Goal: Information Seeking & Learning: Learn about a topic

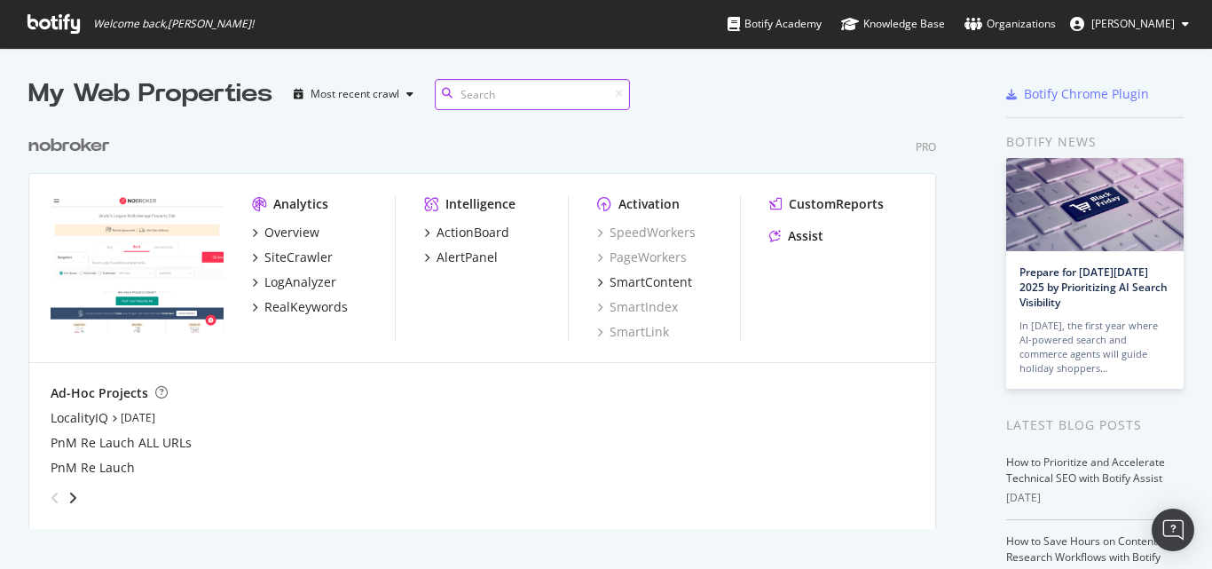
scroll to position [404, 909]
click at [298, 302] on div "RealKeywords" at bounding box center [305, 307] width 83 height 18
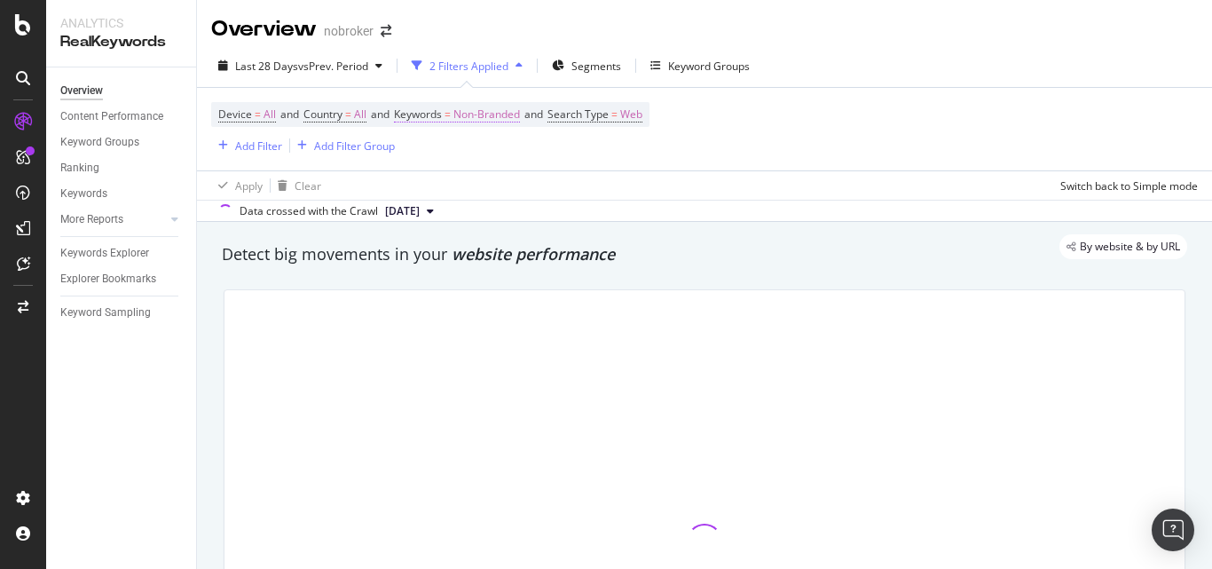
click at [520, 117] on span "Non-Branded" at bounding box center [486, 114] width 67 height 25
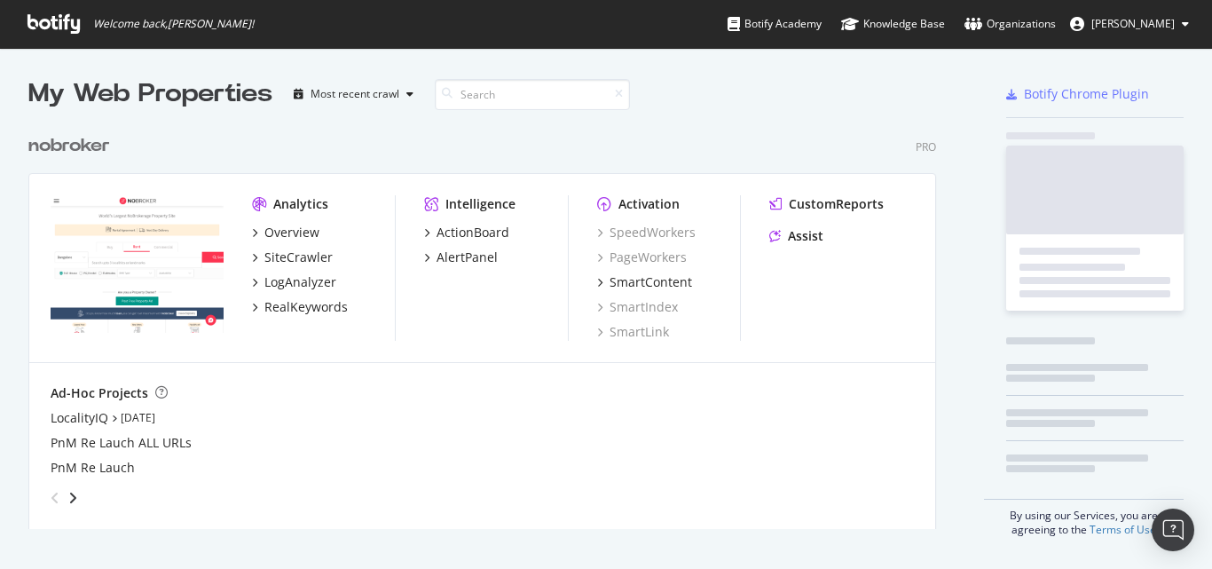
scroll to position [555, 1185]
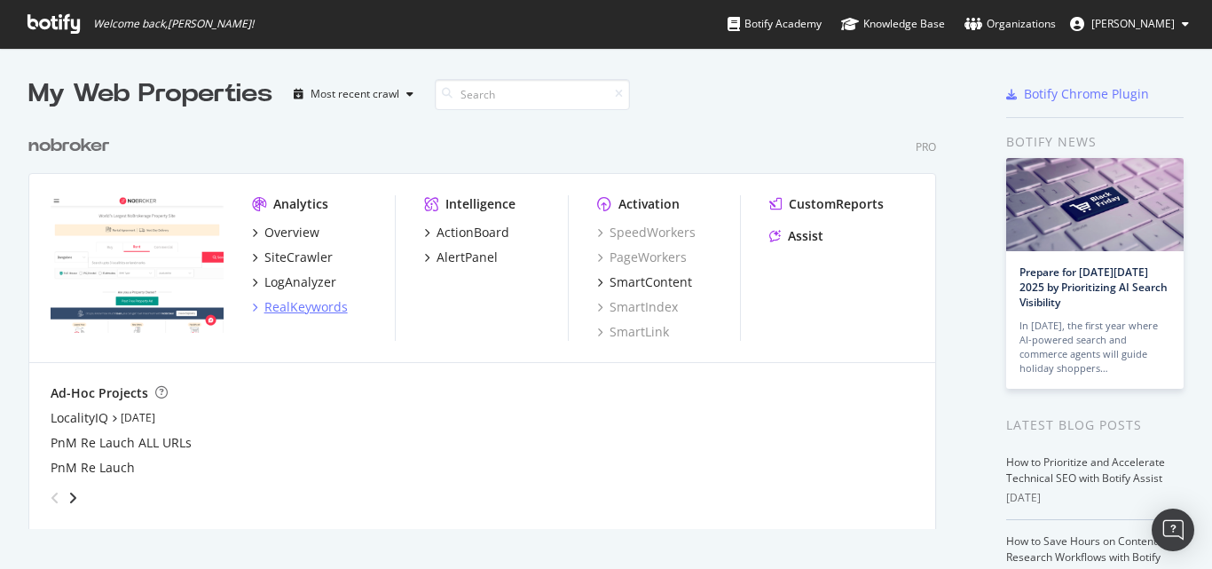
click at [292, 307] on div "RealKeywords" at bounding box center [305, 307] width 83 height 18
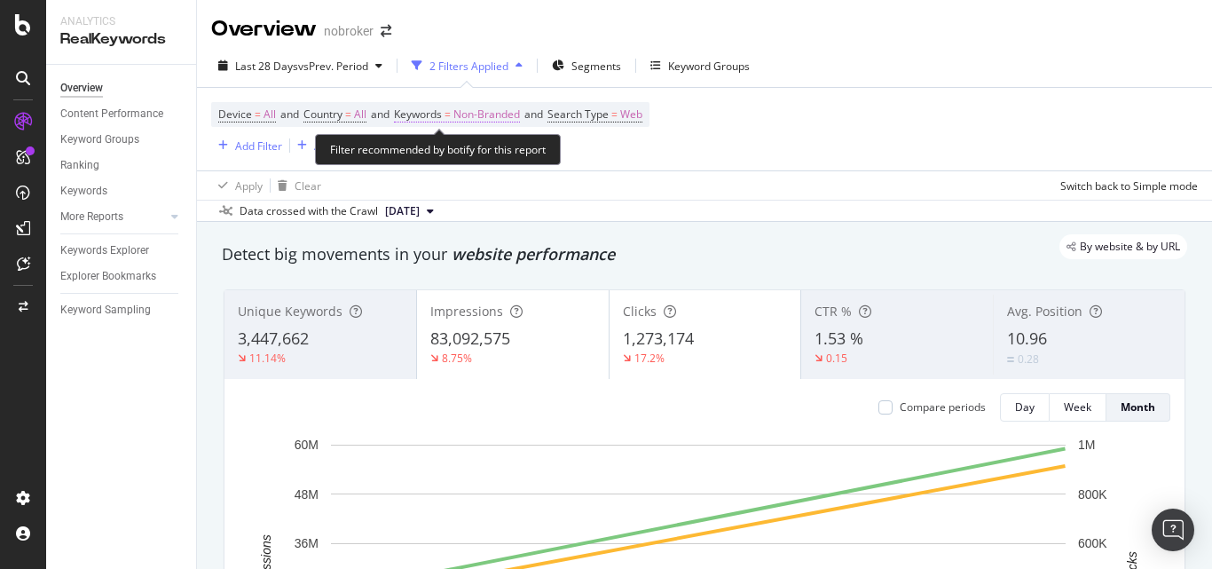
click at [513, 114] on span "Non-Branded" at bounding box center [486, 114] width 67 height 25
click at [451, 157] on div "Filter recommended by botify for this report" at bounding box center [438, 149] width 246 height 31
click at [520, 109] on span "Non-Branded" at bounding box center [486, 114] width 67 height 25
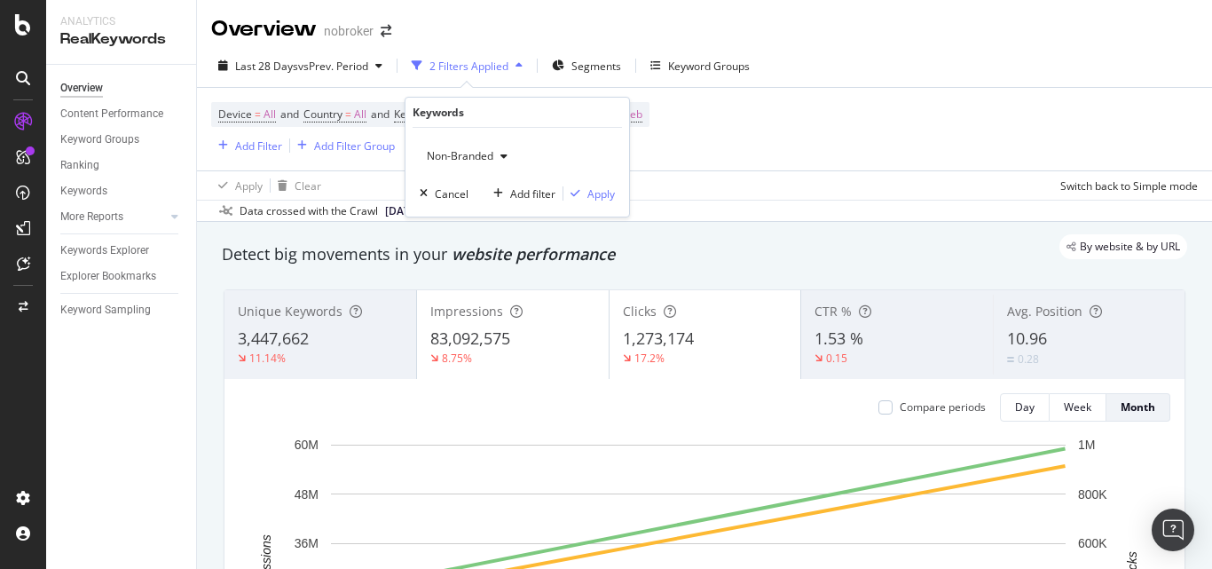
click at [486, 151] on span "Non-Branded" at bounding box center [457, 155] width 74 height 15
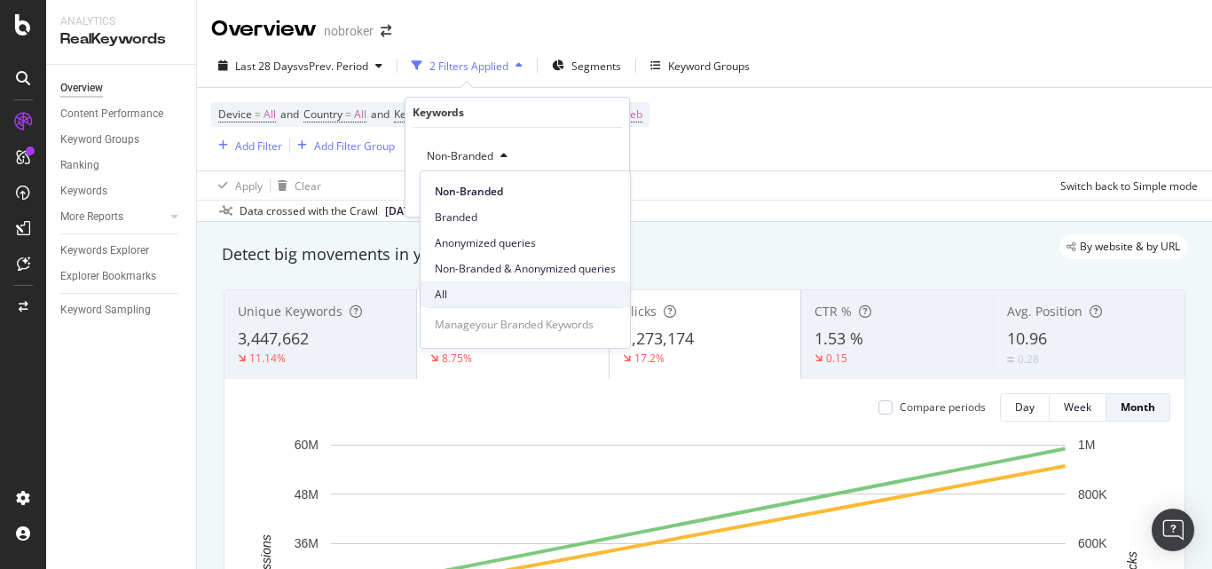
click at [457, 298] on span "All" at bounding box center [525, 295] width 181 height 16
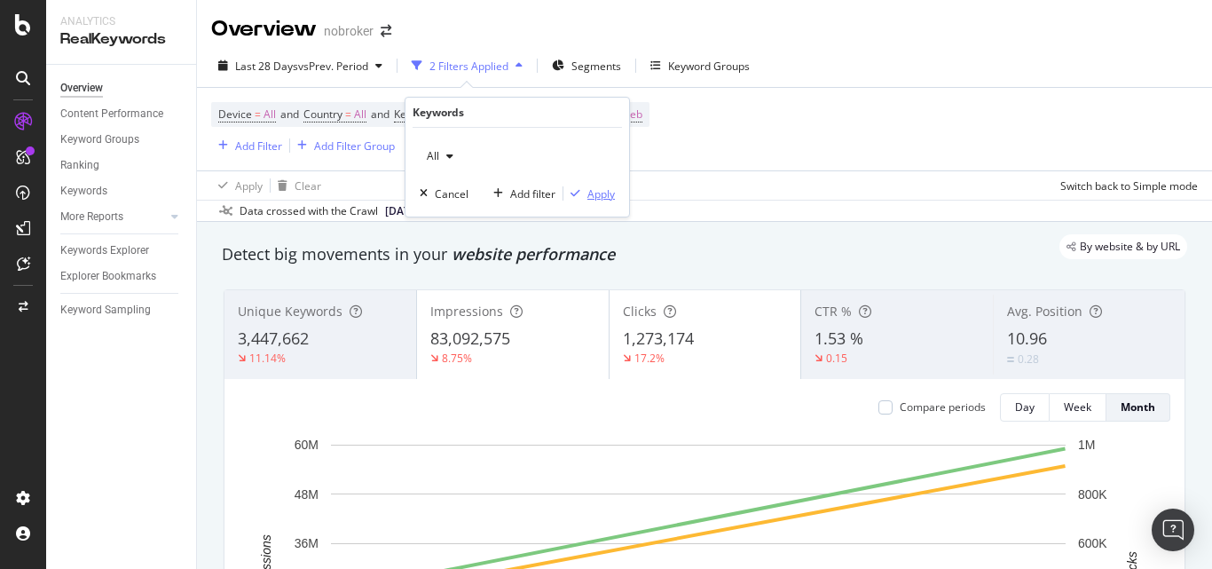
click at [597, 190] on div "Apply" at bounding box center [601, 193] width 28 height 15
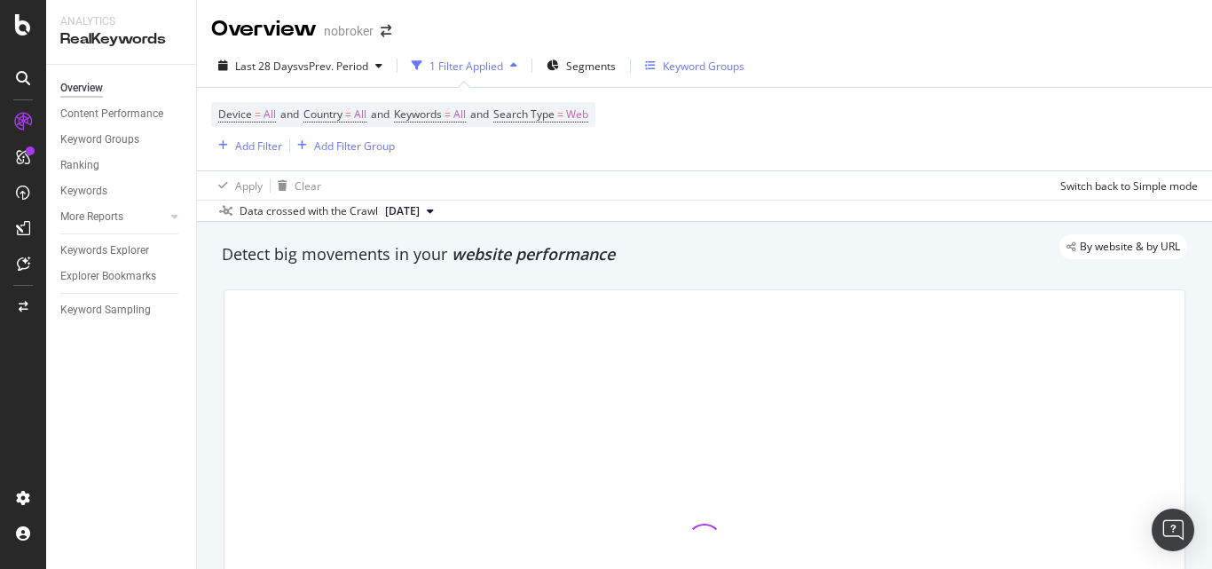
click at [669, 73] on div "Keyword Groups" at bounding box center [704, 66] width 82 height 15
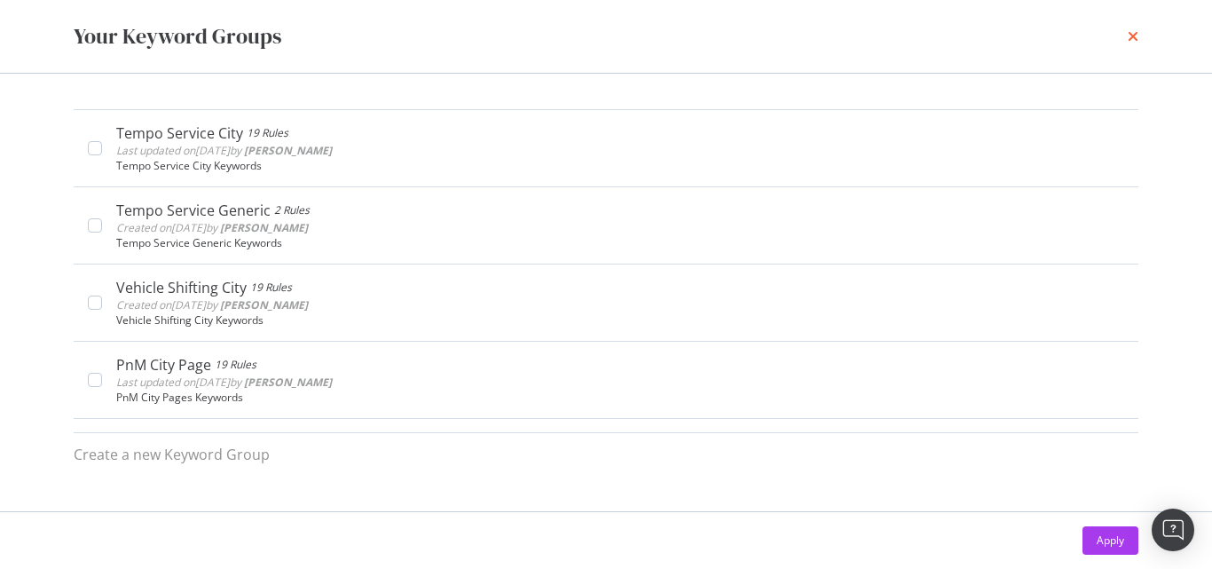
click at [1130, 38] on icon "times" at bounding box center [1133, 36] width 11 height 14
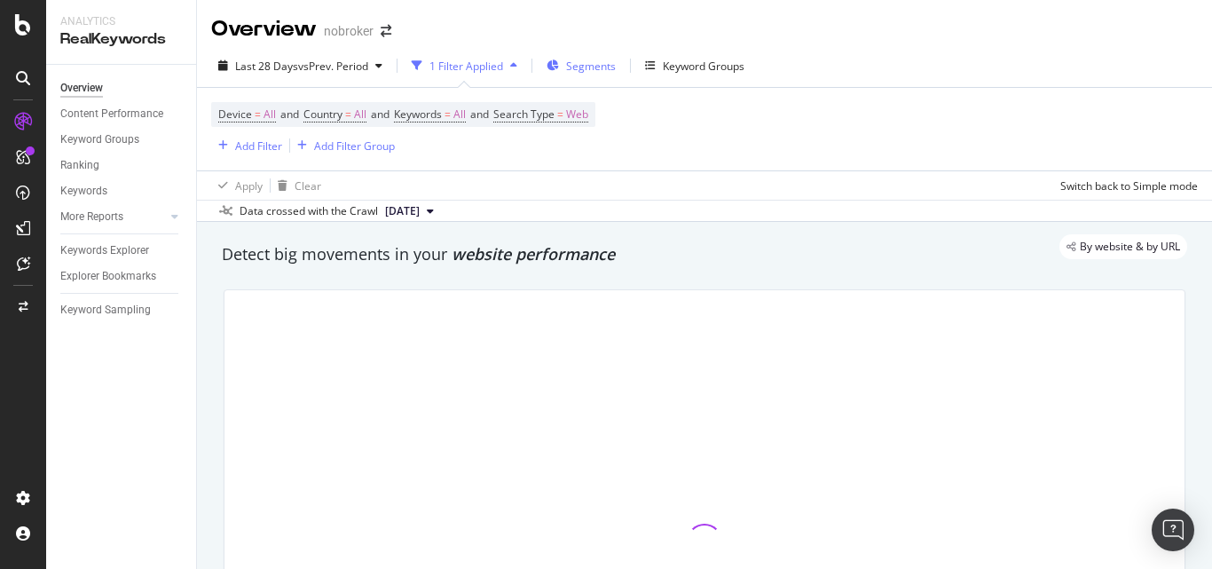
click at [600, 68] on span "Segments" at bounding box center [591, 66] width 50 height 15
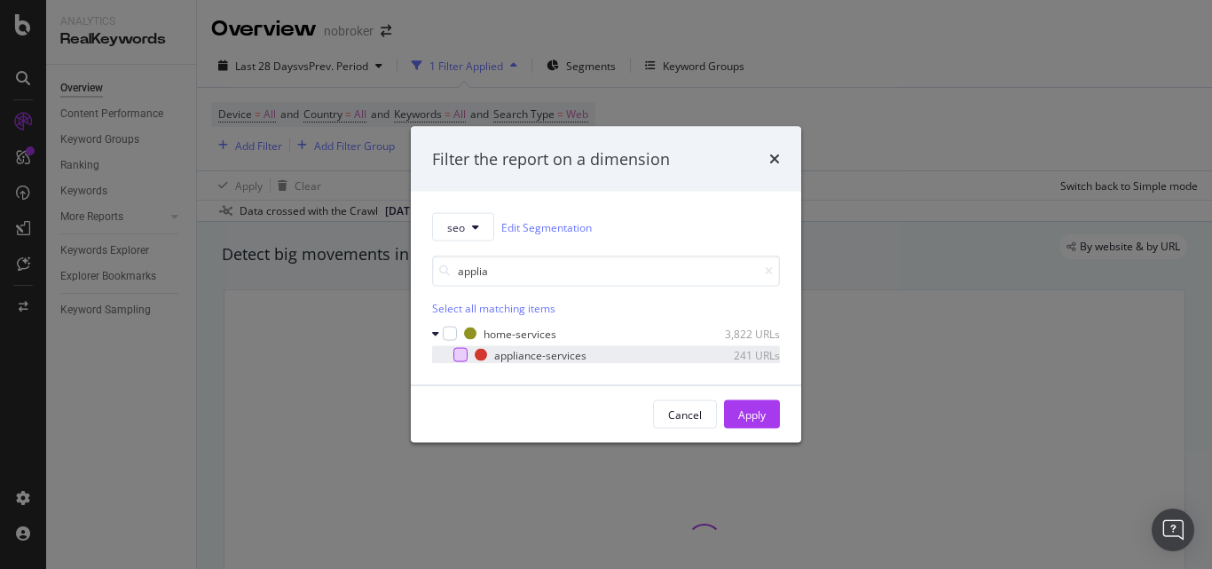
type input "applia"
click at [462, 351] on div "modal" at bounding box center [460, 355] width 14 height 14
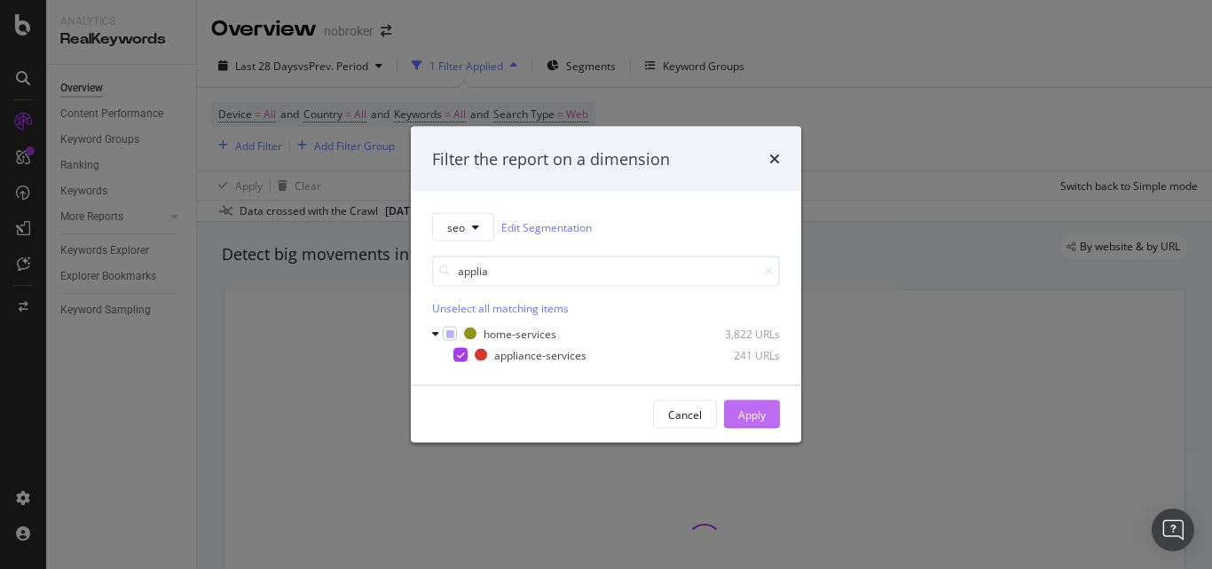
click at [773, 413] on button "Apply" at bounding box center [752, 414] width 56 height 28
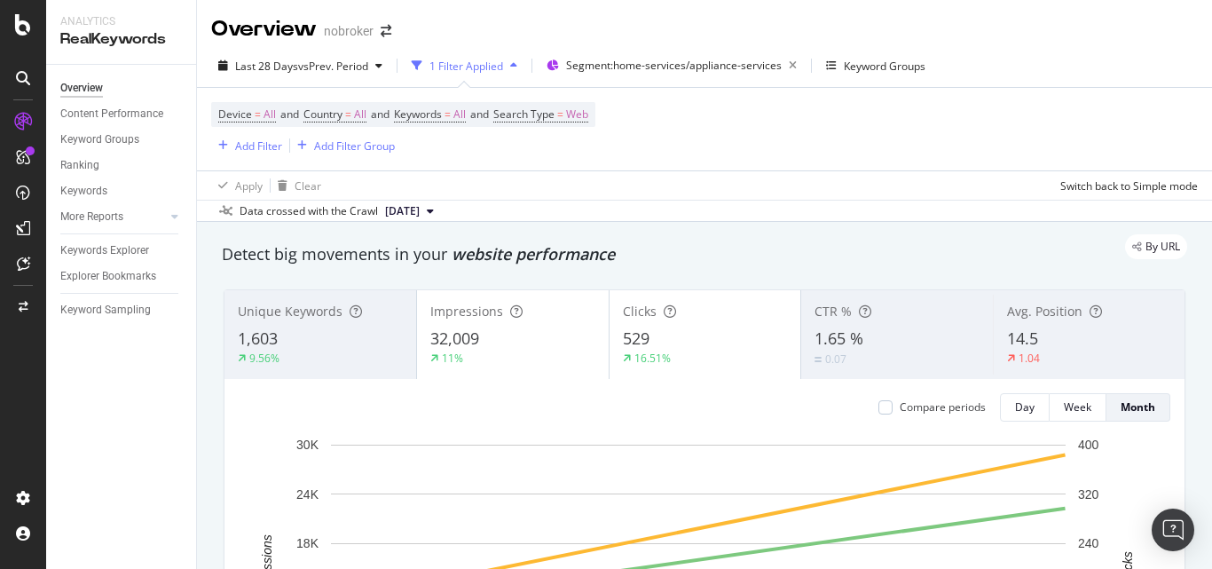
scroll to position [355, 0]
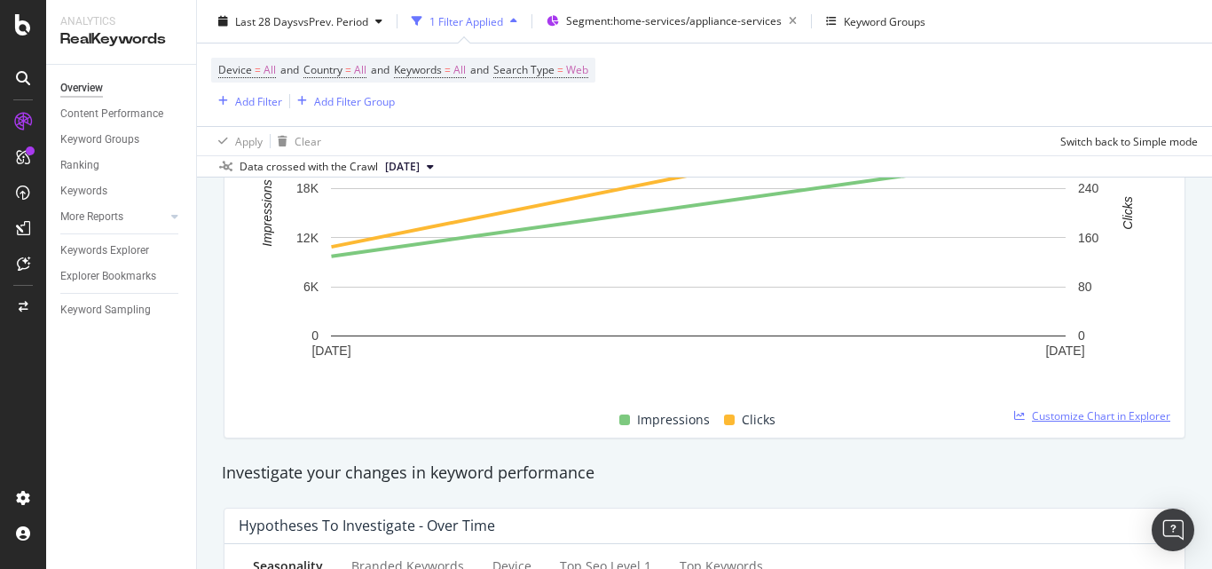
click at [1062, 416] on span "Customize Chart in Explorer" at bounding box center [1101, 415] width 138 height 15
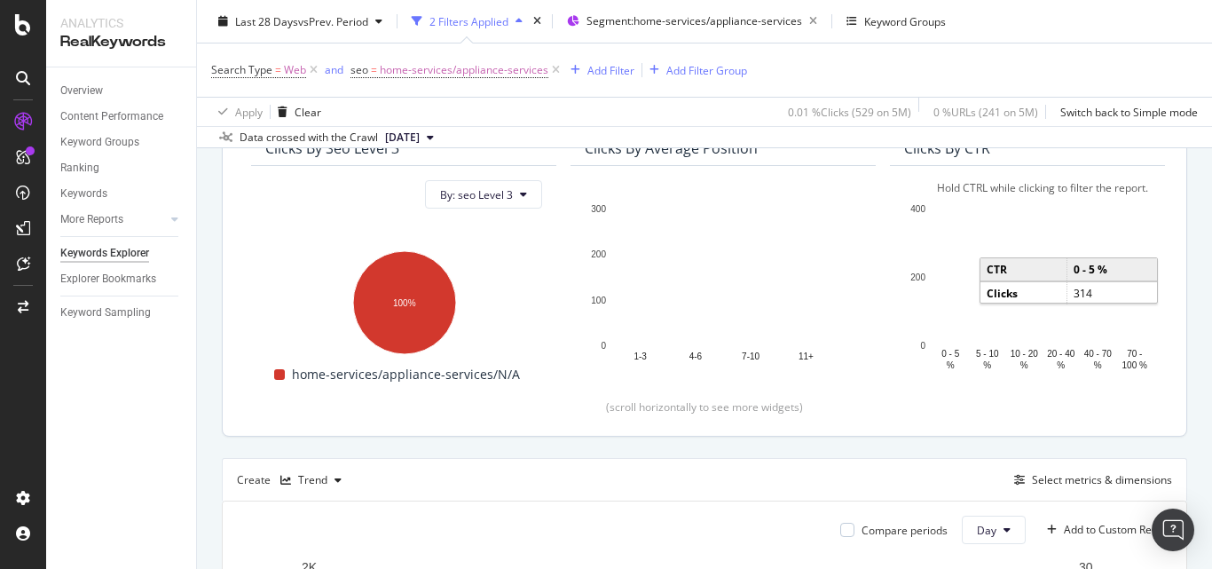
scroll to position [89, 0]
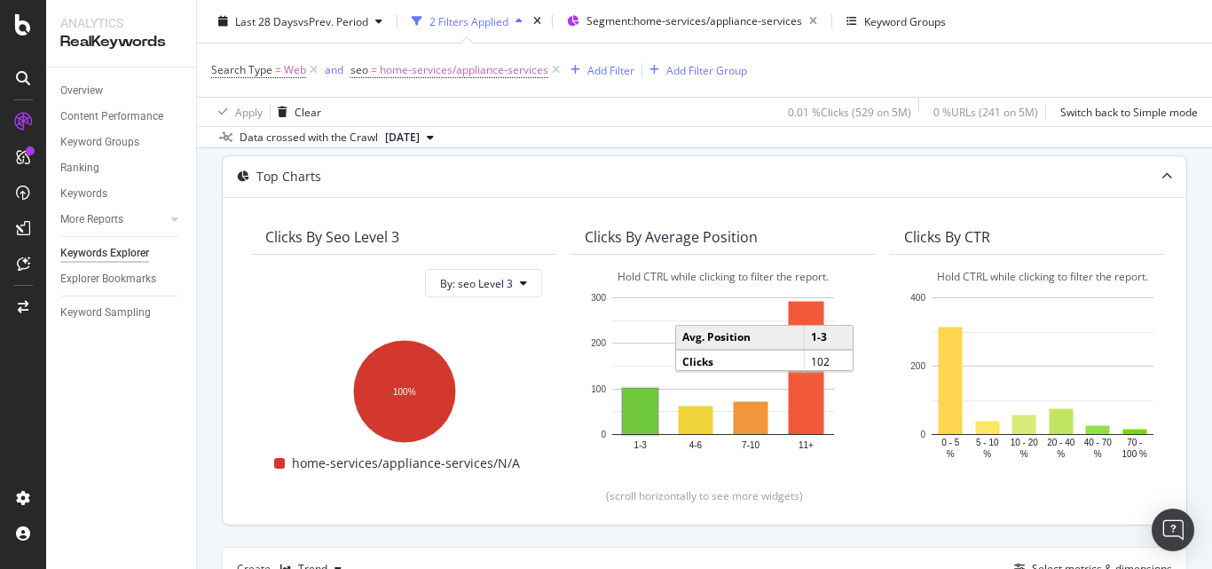
click at [640, 410] on rect "A chart." at bounding box center [640, 411] width 35 height 45
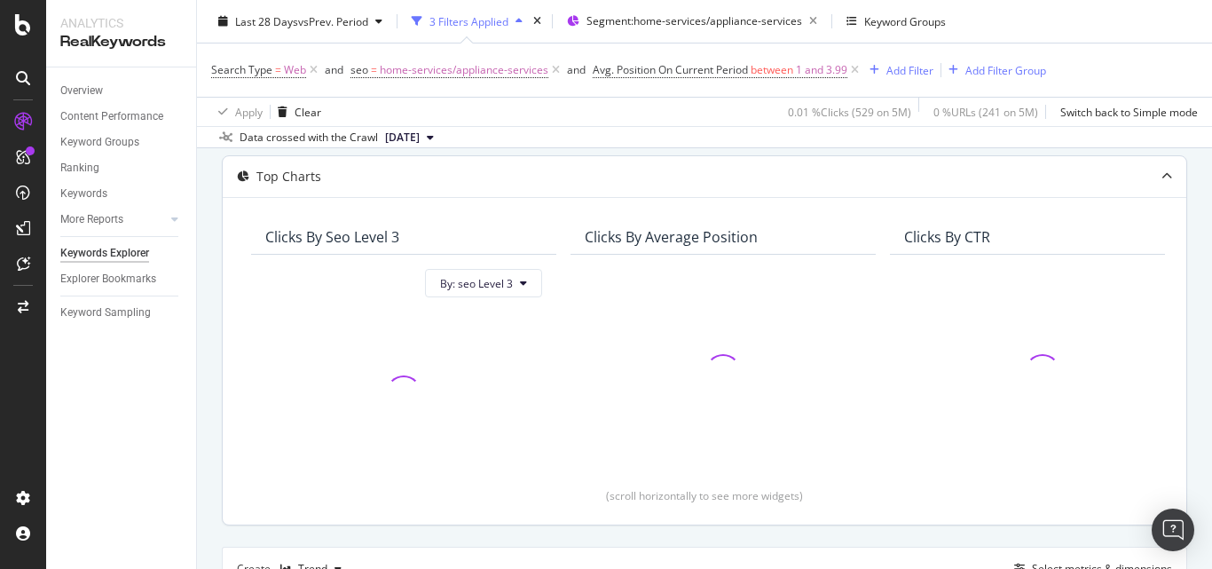
click at [98, 80] on div "Overview" at bounding box center [128, 91] width 136 height 26
click at [97, 88] on div "Overview" at bounding box center [81, 91] width 43 height 19
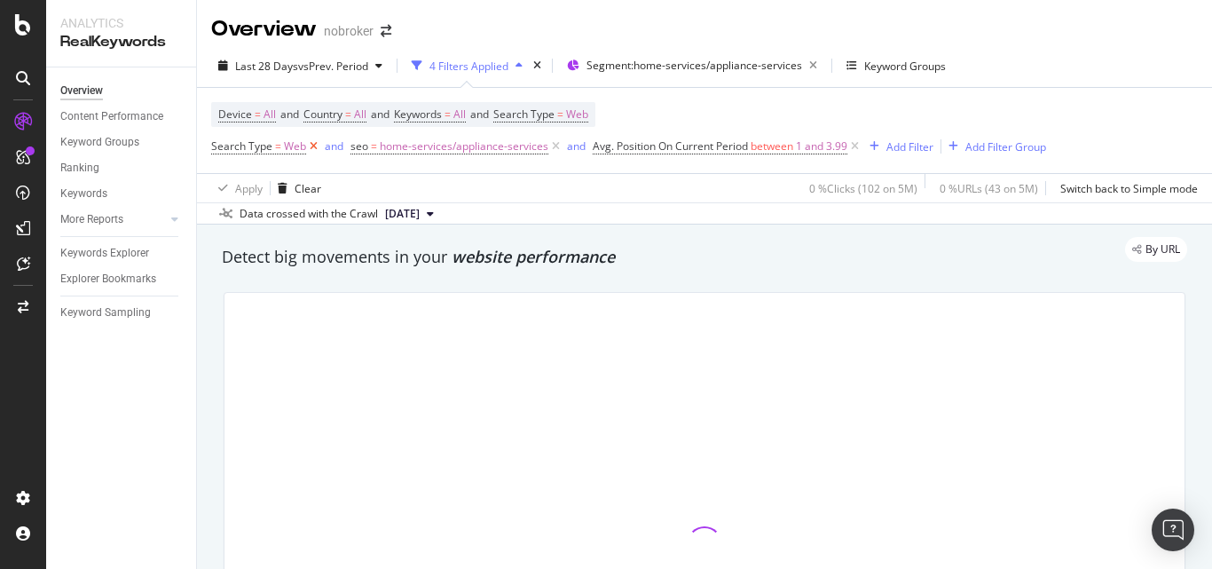
click at [306, 141] on icon at bounding box center [313, 147] width 15 height 18
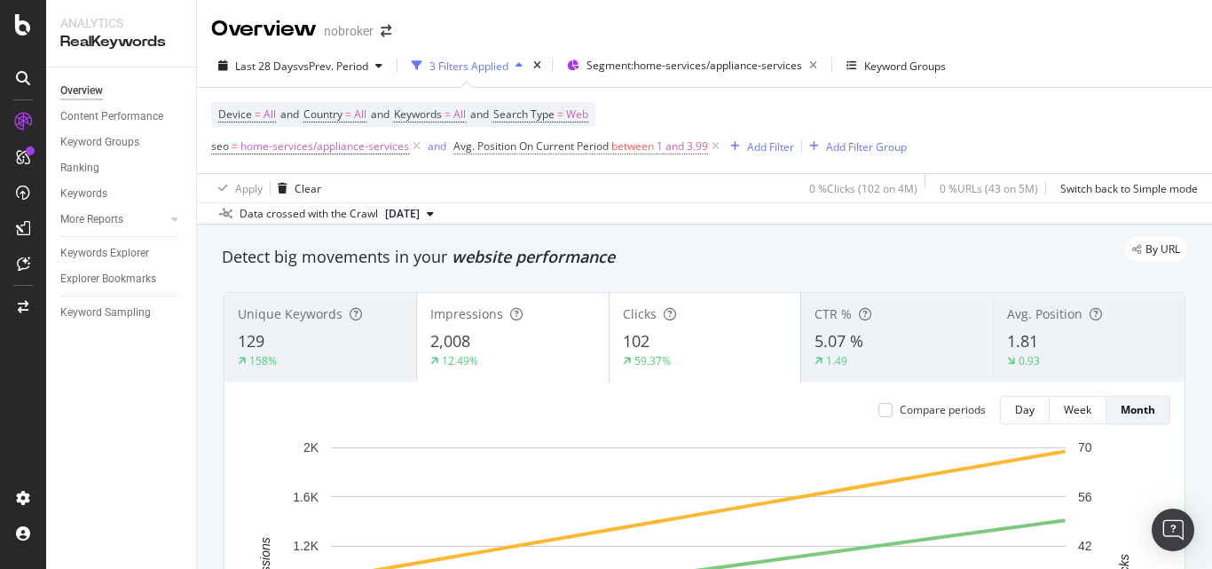
click at [656, 140] on span "Avg. Position On Current Period between 1 and 3.99" at bounding box center [580, 146] width 255 height 16
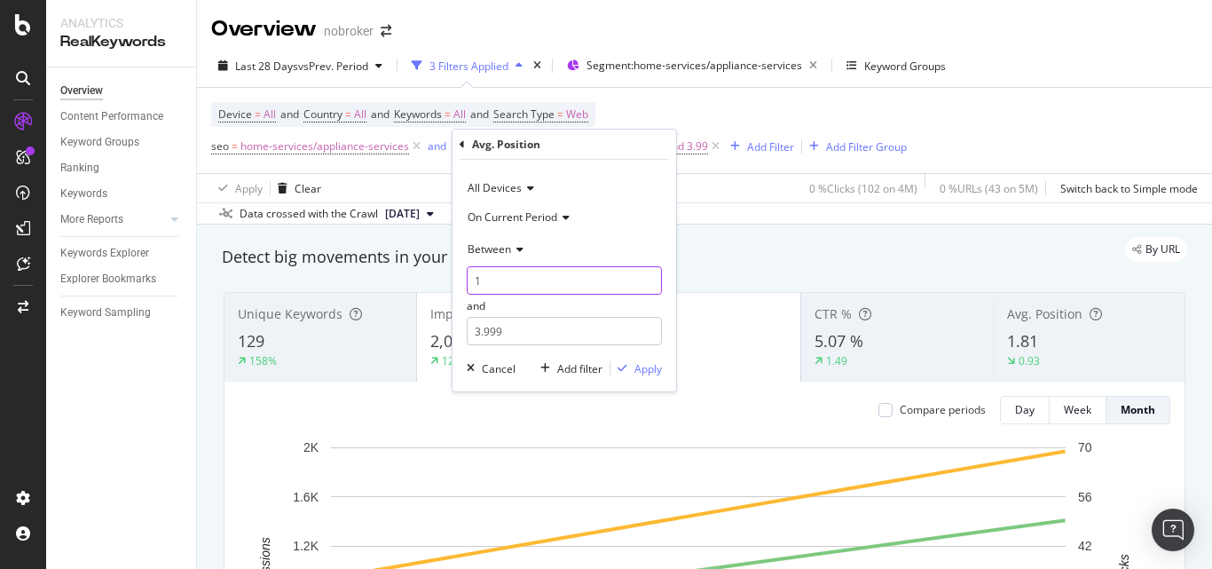
drag, startPoint x: 504, startPoint y: 285, endPoint x: 468, endPoint y: 276, distance: 36.6
click at [468, 276] on input "1" at bounding box center [564, 280] width 195 height 28
type input "4"
drag, startPoint x: 479, startPoint y: 328, endPoint x: 466, endPoint y: 328, distance: 13.3
click at [466, 328] on div "All Devices On Current Period Between 4 and 3.999 Cancel Add filter Apply" at bounding box center [565, 276] width 224 height 232
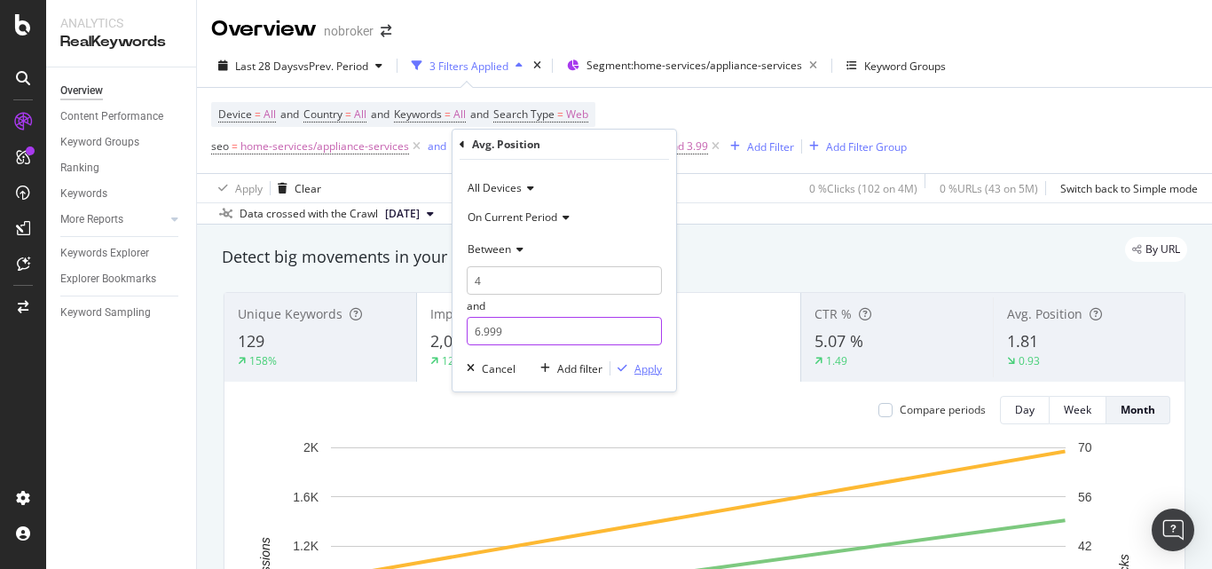
type input "6.999"
click at [639, 367] on div "Apply" at bounding box center [648, 368] width 28 height 15
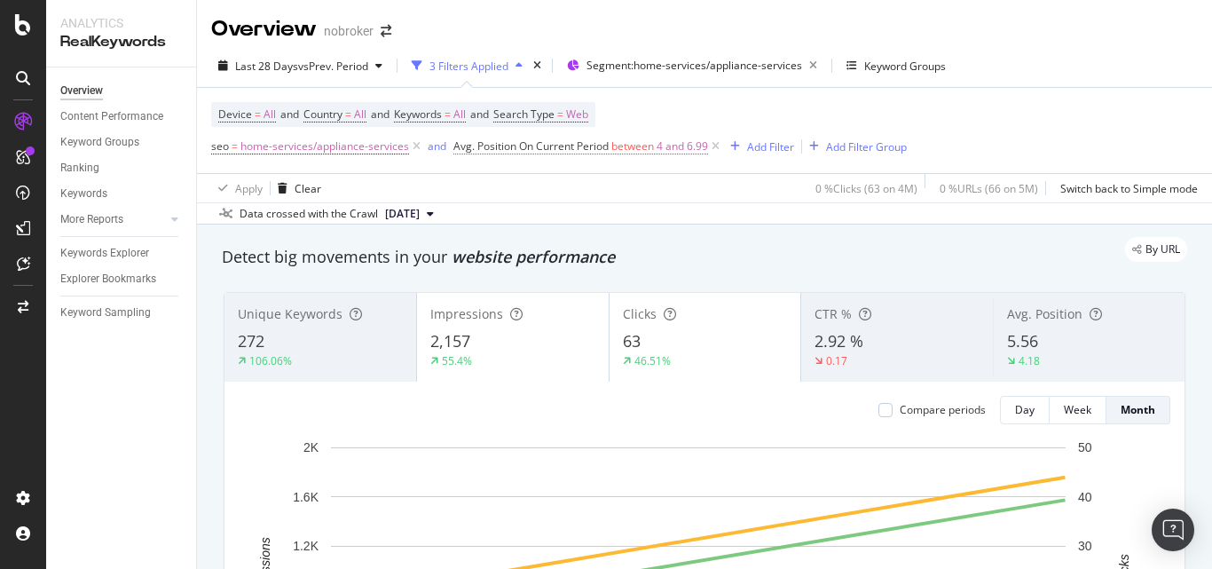
click at [622, 146] on span "between" at bounding box center [632, 145] width 43 height 15
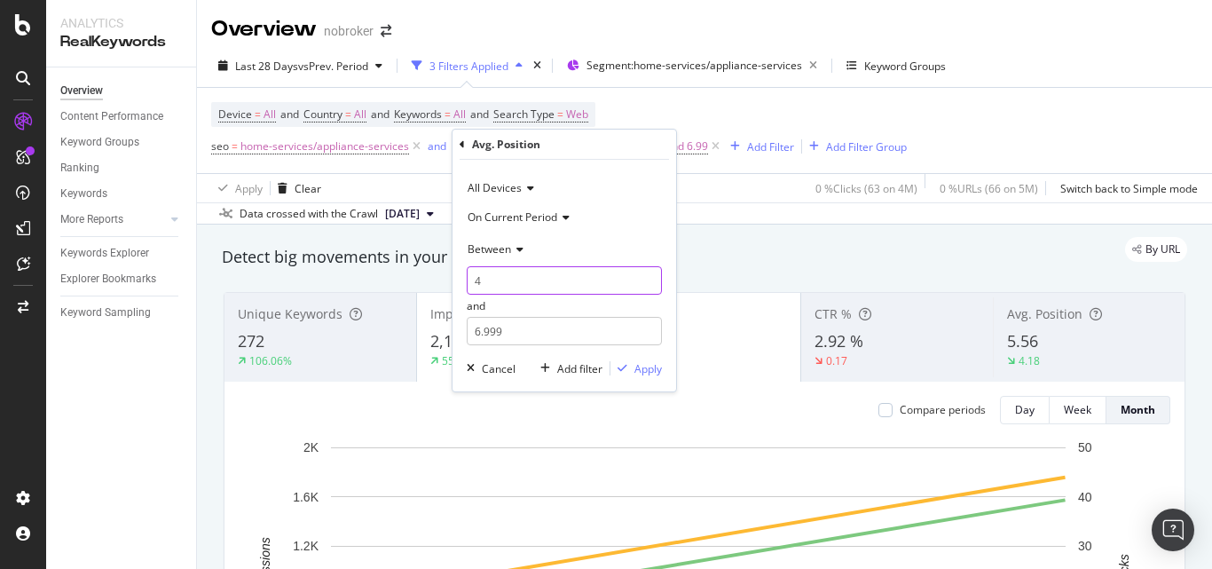
drag, startPoint x: 493, startPoint y: 273, endPoint x: 472, endPoint y: 274, distance: 21.3
click at [472, 274] on input "4" at bounding box center [564, 280] width 195 height 28
type input "7"
click at [472, 323] on input "6.999" at bounding box center [564, 331] width 195 height 28
type input "10.999"
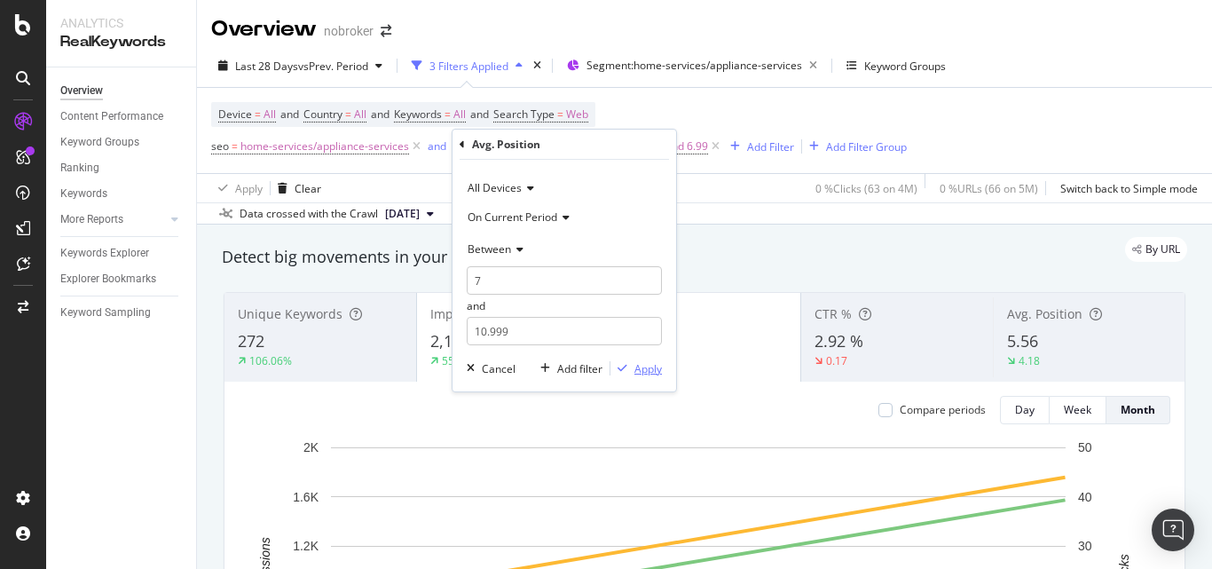
drag, startPoint x: 634, startPoint y: 366, endPoint x: 725, endPoint y: 258, distance: 141.1
click at [634, 368] on div "Apply" at bounding box center [648, 368] width 28 height 15
